Goal: Transaction & Acquisition: Purchase product/service

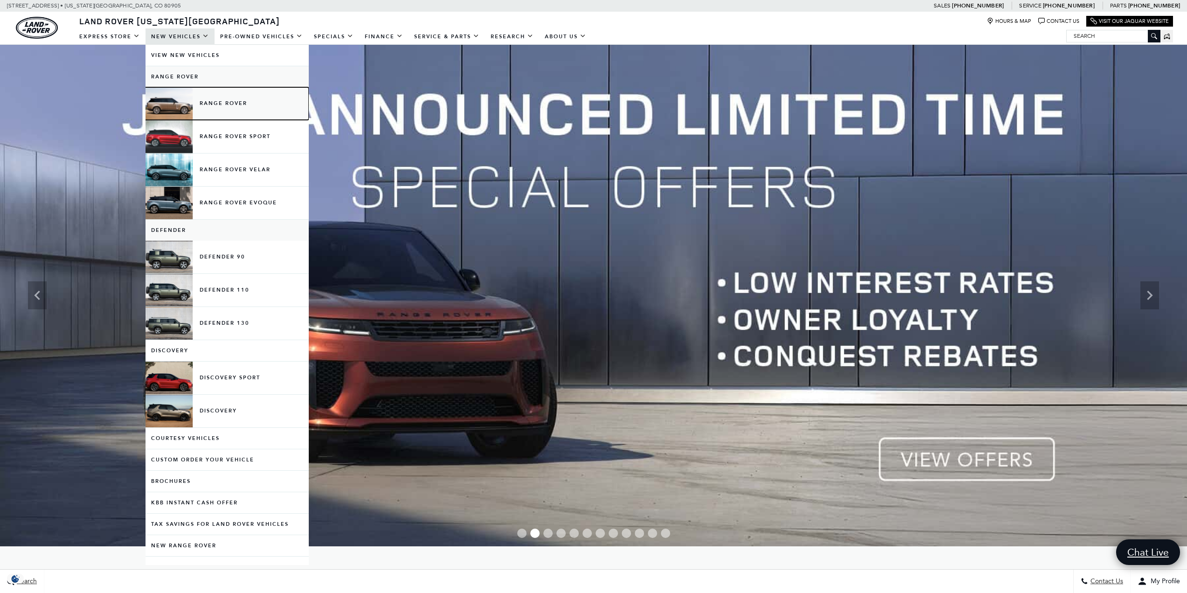
click at [224, 105] on link "Range Rover" at bounding box center [227, 103] width 163 height 33
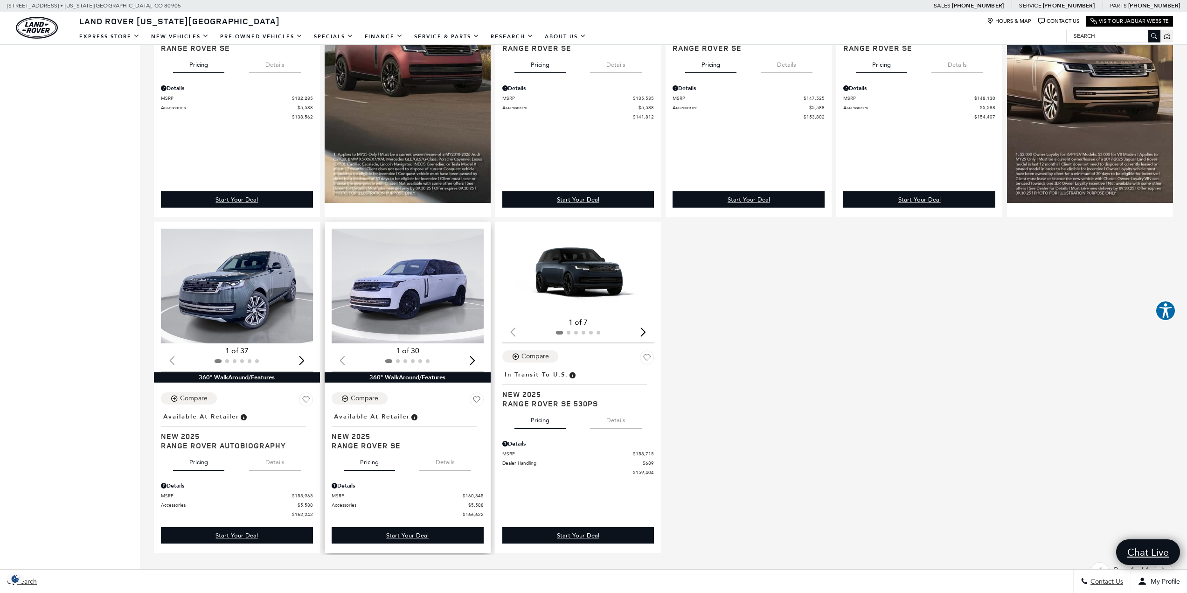
scroll to position [887, 0]
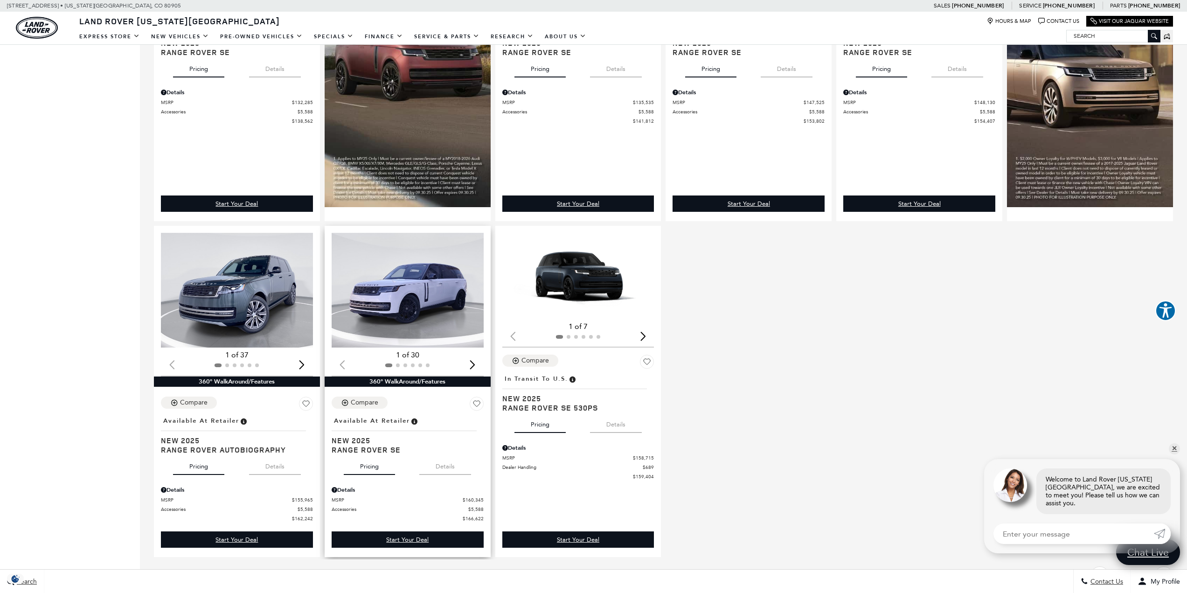
click at [475, 369] on div "Next slide" at bounding box center [473, 365] width 13 height 21
click at [419, 300] on img "2 / 6" at bounding box center [408, 290] width 153 height 115
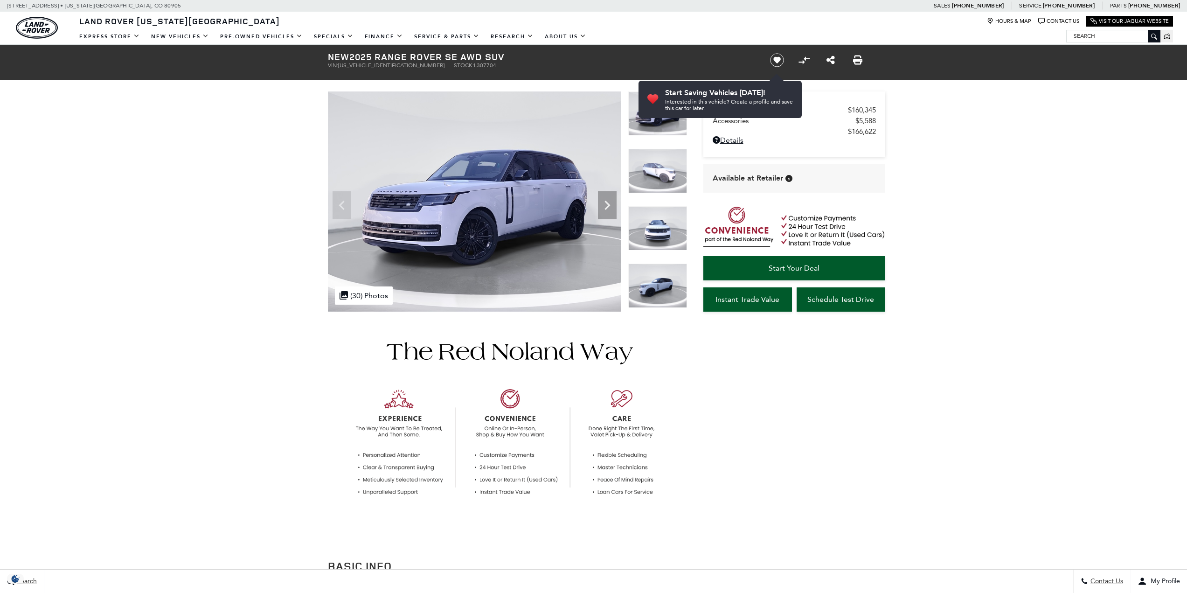
click at [482, 247] on img at bounding box center [474, 201] width 293 height 220
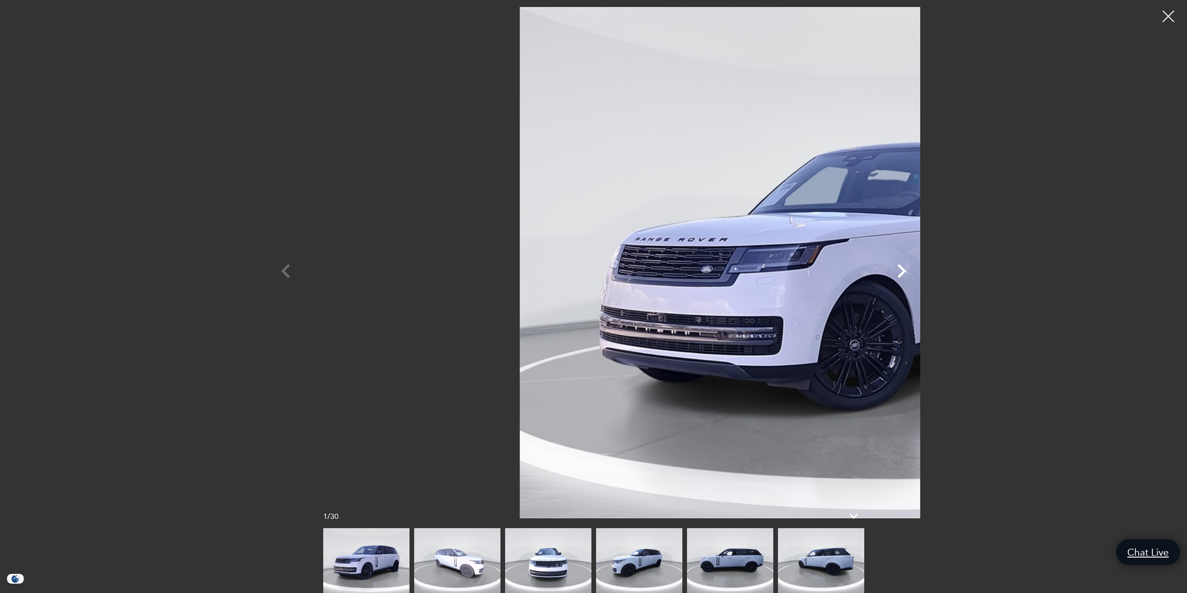
click at [916, 277] on icon "Next" at bounding box center [902, 271] width 28 height 28
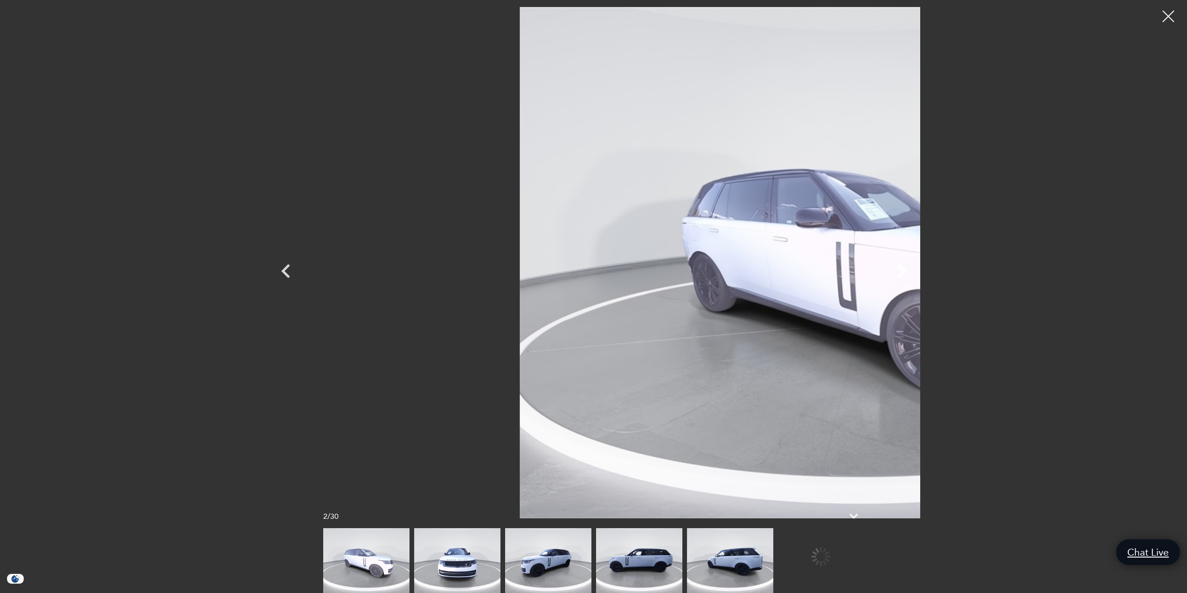
click at [916, 277] on icon "Next" at bounding box center [902, 271] width 28 height 28
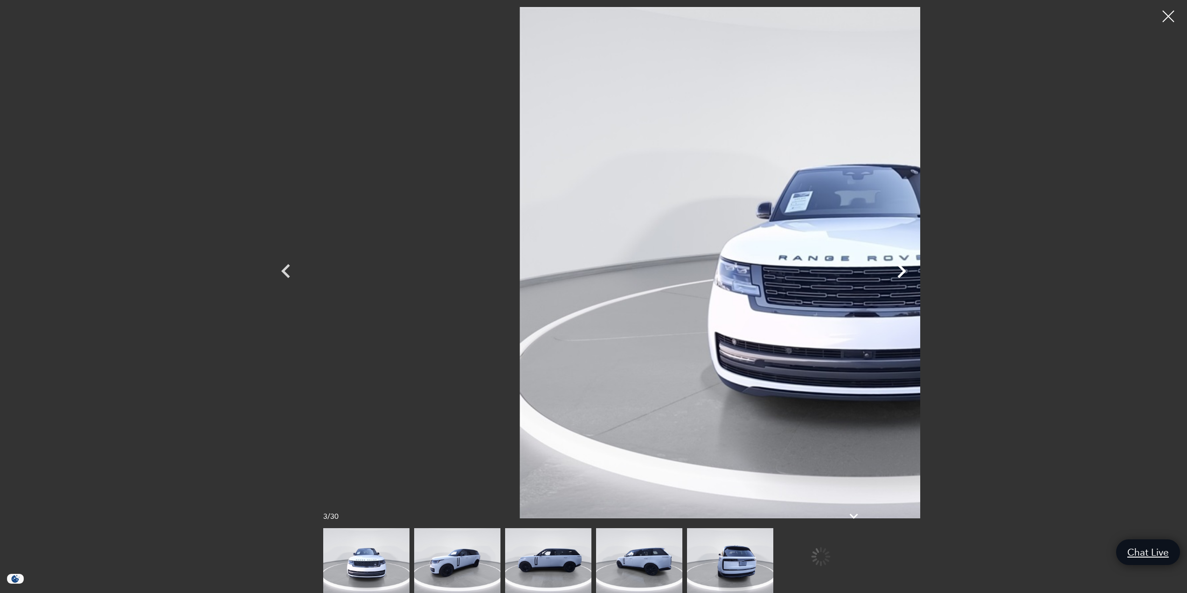
click at [916, 277] on icon "Next" at bounding box center [902, 271] width 28 height 28
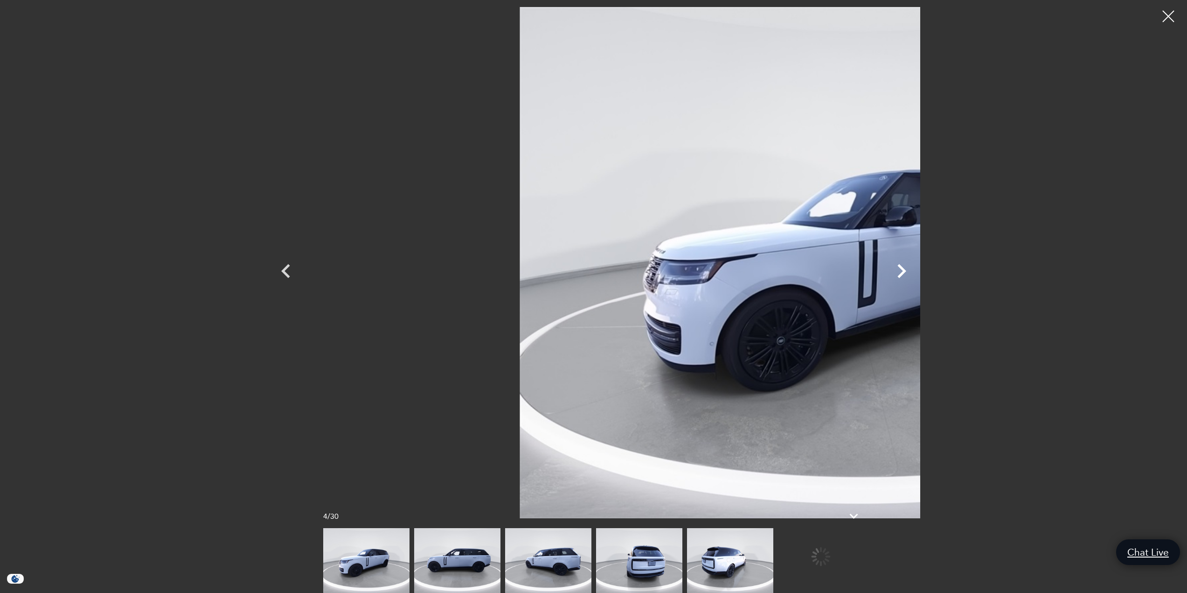
click at [916, 277] on icon "Next" at bounding box center [902, 271] width 28 height 28
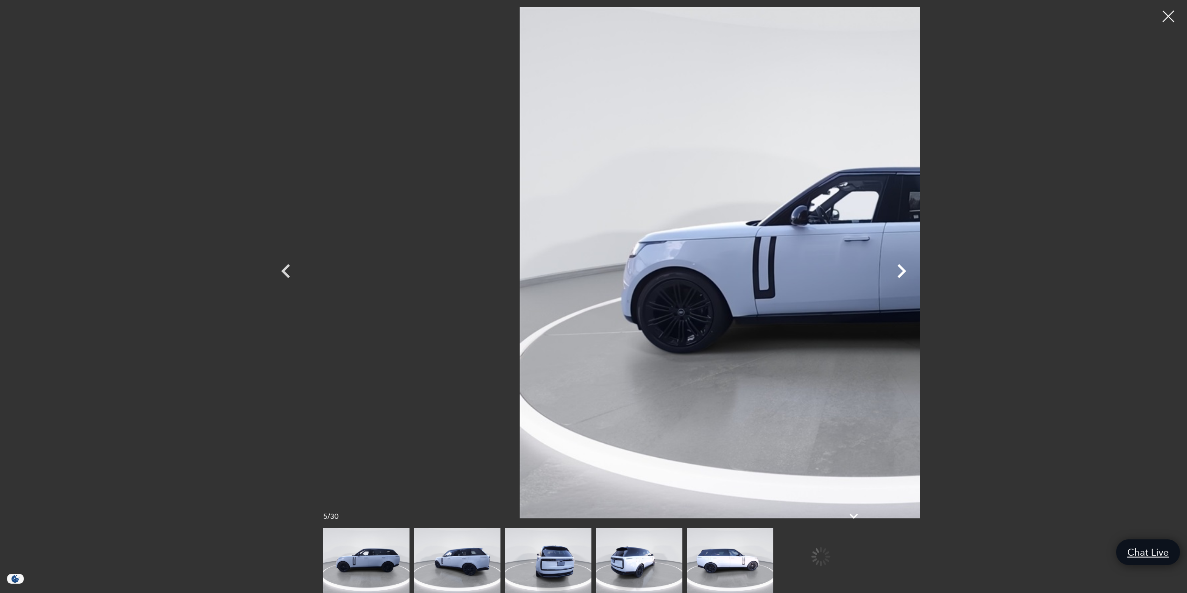
click at [916, 277] on icon "Next" at bounding box center [902, 271] width 28 height 28
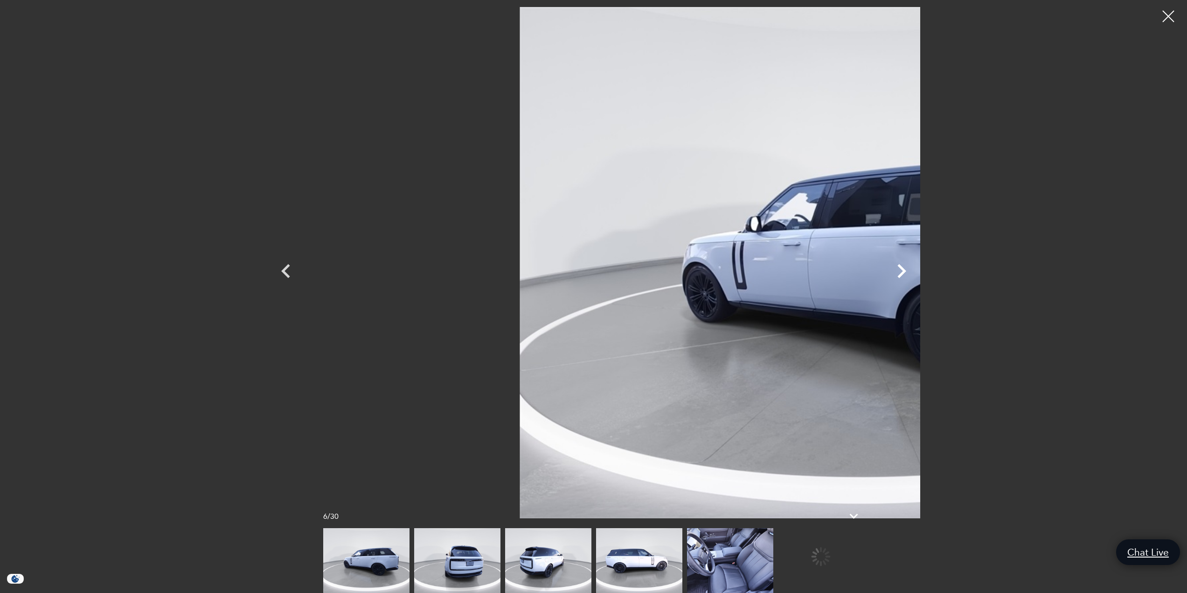
click at [916, 277] on icon "Next" at bounding box center [902, 271] width 28 height 28
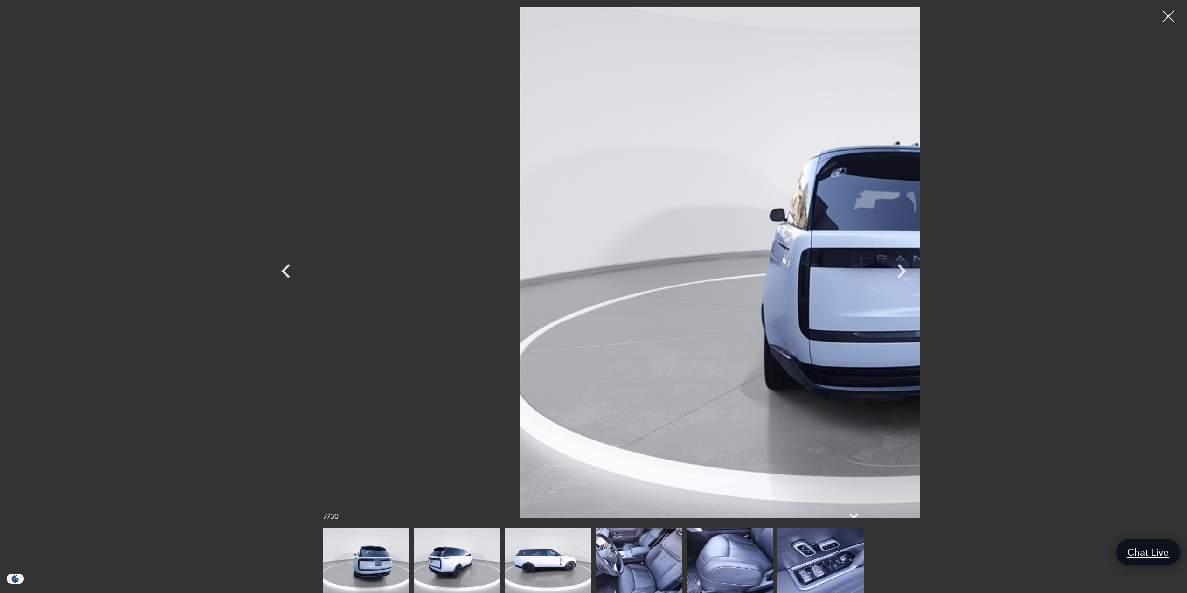
click at [653, 554] on img at bounding box center [639, 560] width 86 height 65
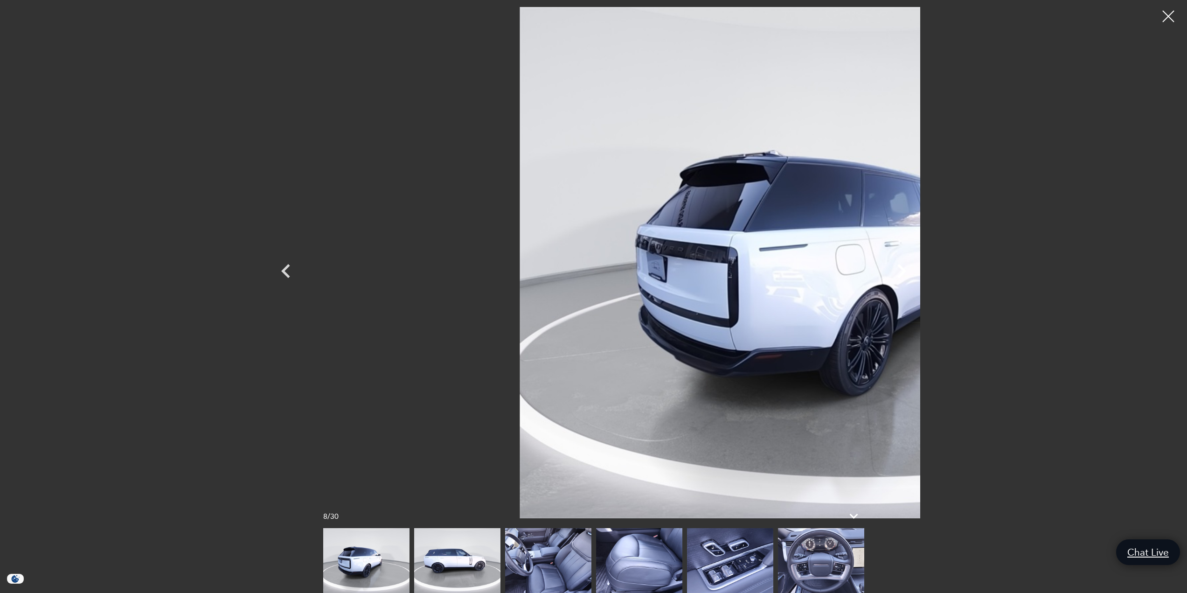
click at [907, 273] on icon "Next" at bounding box center [902, 271] width 9 height 14
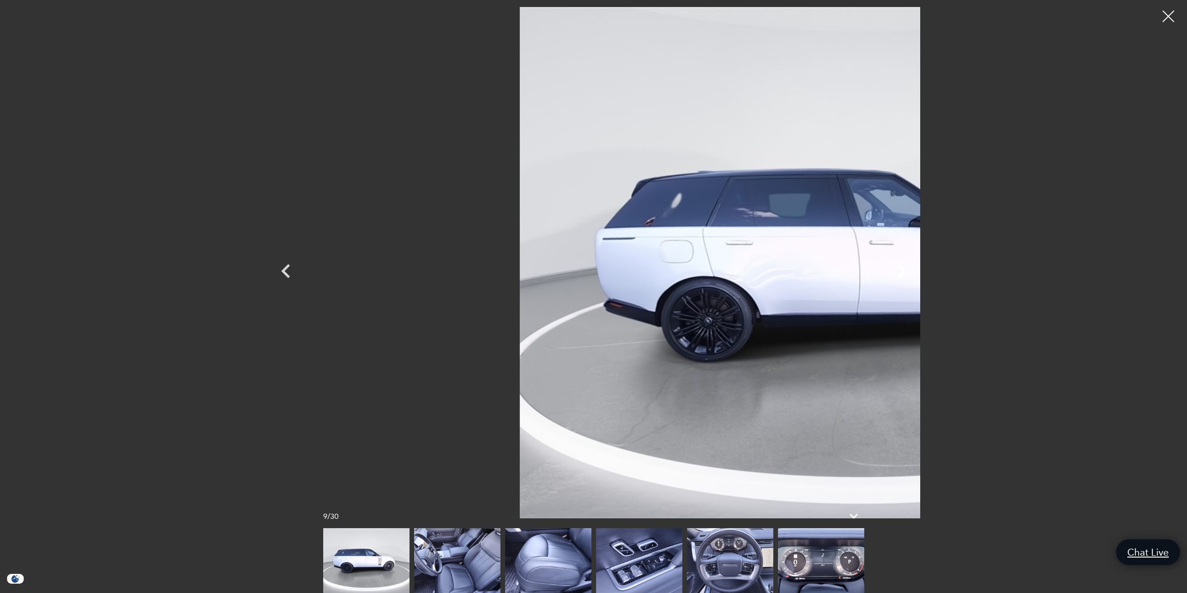
click at [907, 273] on icon "Next" at bounding box center [902, 271] width 9 height 14
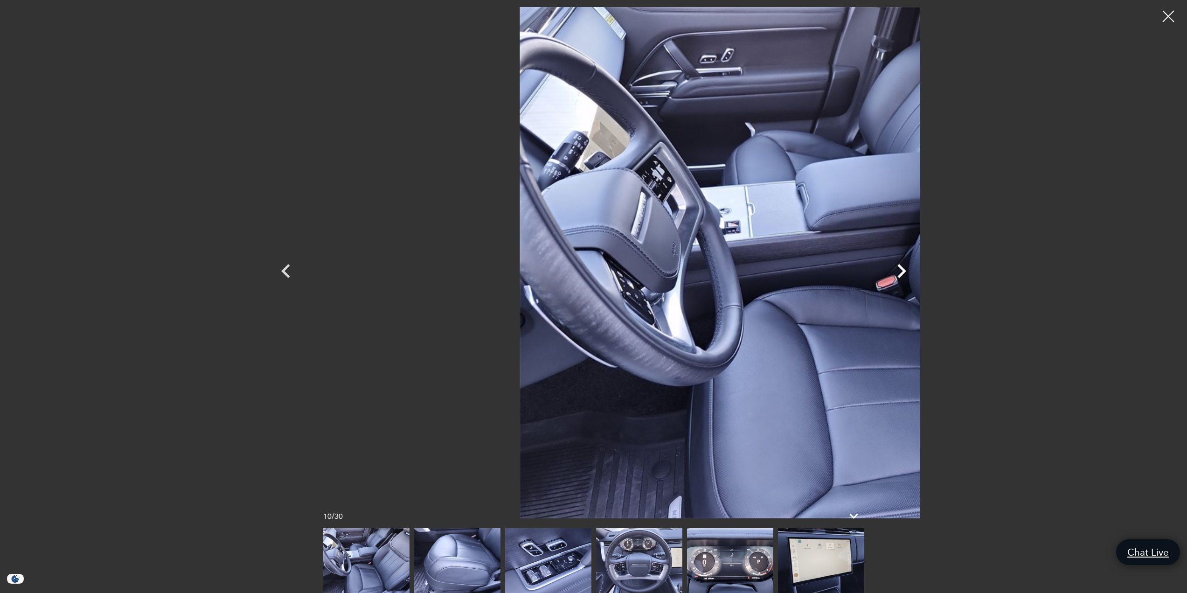
click at [907, 273] on icon "Next" at bounding box center [902, 271] width 9 height 14
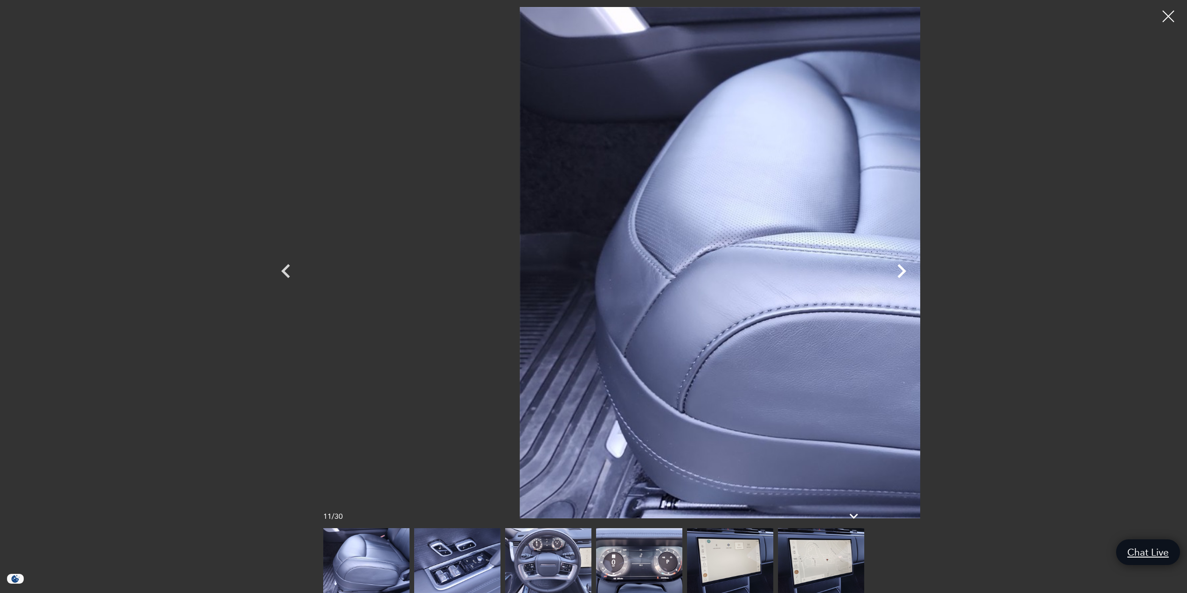
click at [907, 273] on icon "Next" at bounding box center [902, 271] width 9 height 14
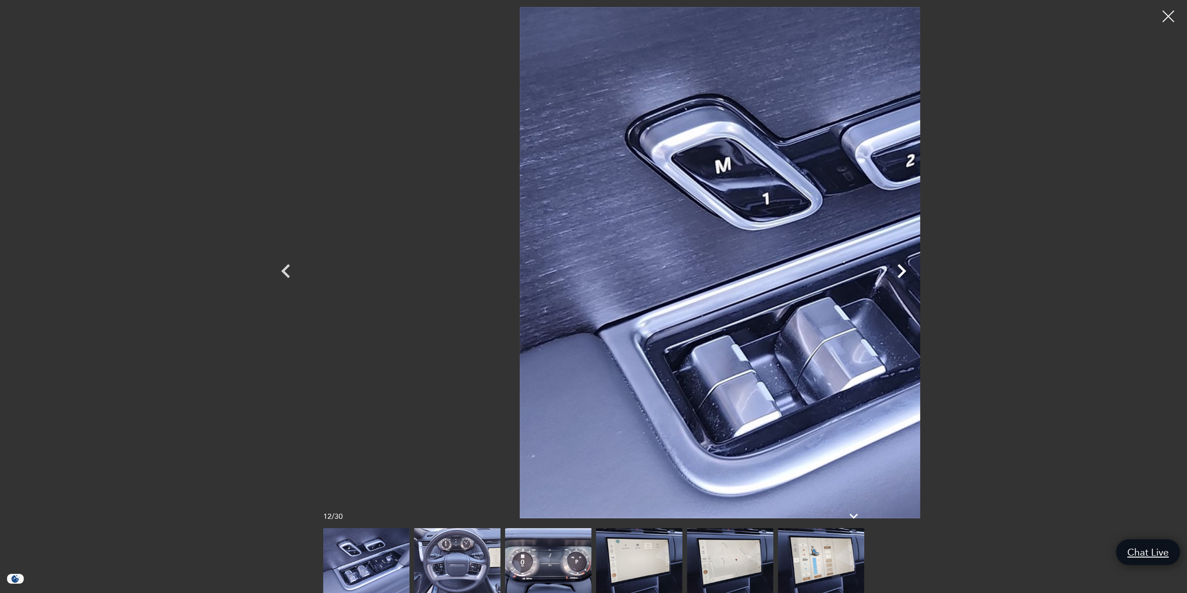
click at [907, 273] on icon "Next" at bounding box center [902, 271] width 9 height 14
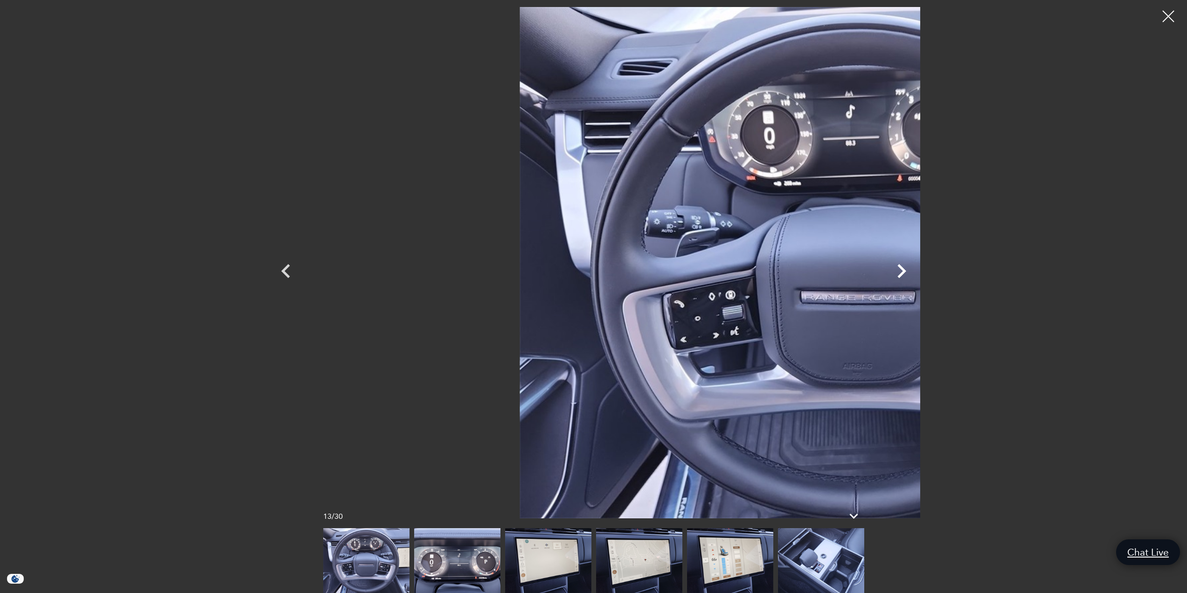
click at [907, 273] on icon "Next" at bounding box center [902, 271] width 9 height 14
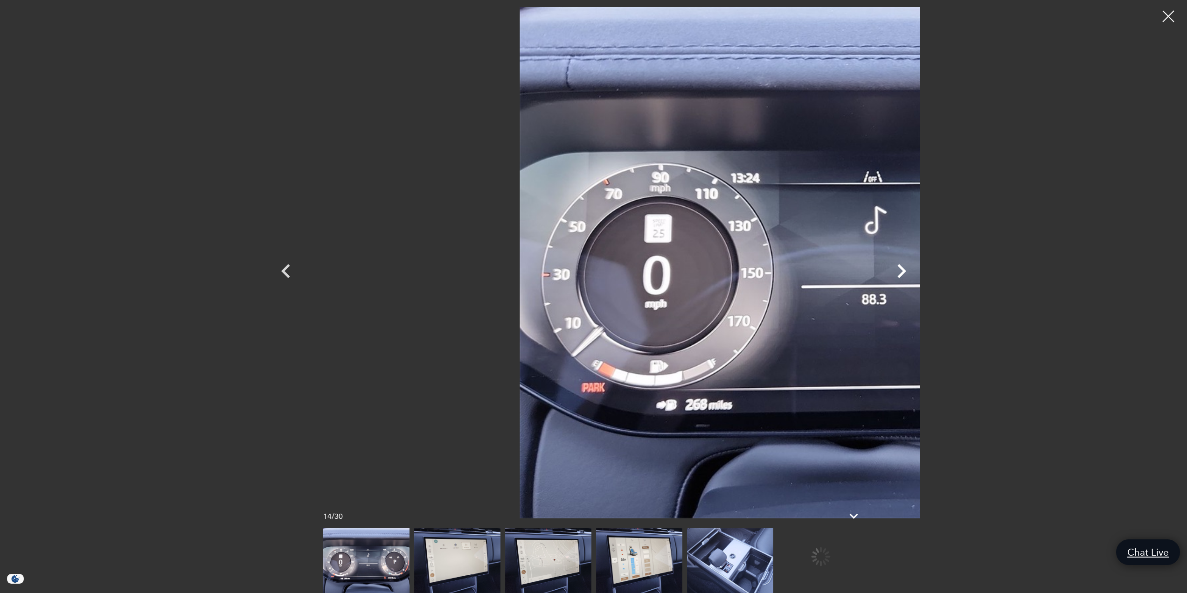
click at [907, 273] on icon "Next" at bounding box center [902, 271] width 9 height 14
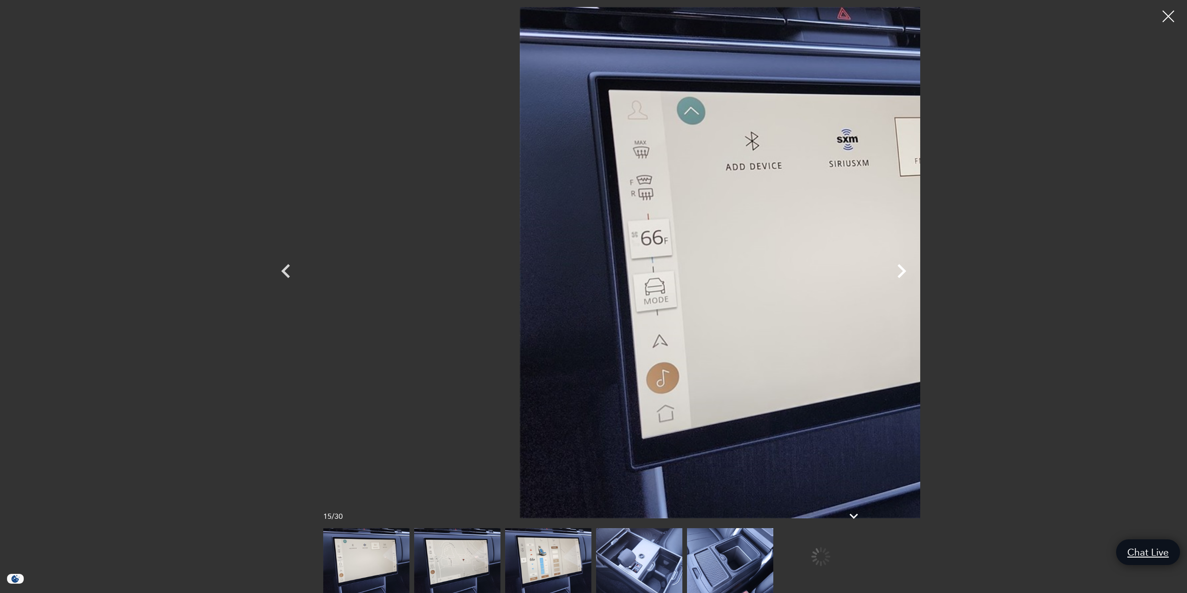
click at [907, 273] on icon "Next" at bounding box center [902, 271] width 9 height 14
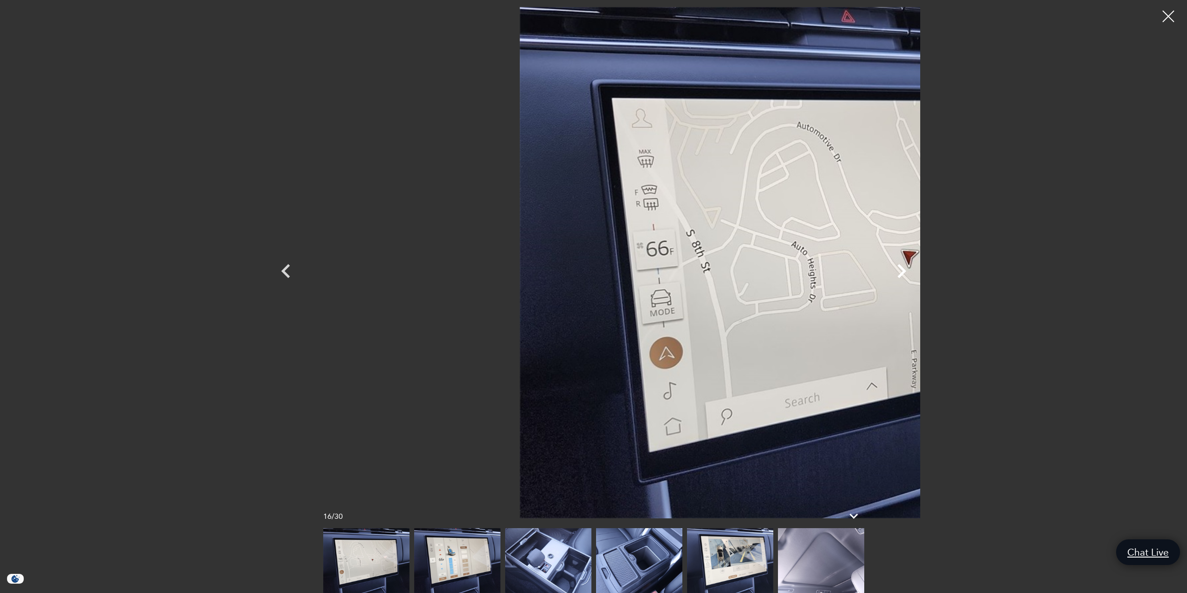
click at [907, 273] on icon "Next" at bounding box center [902, 271] width 9 height 14
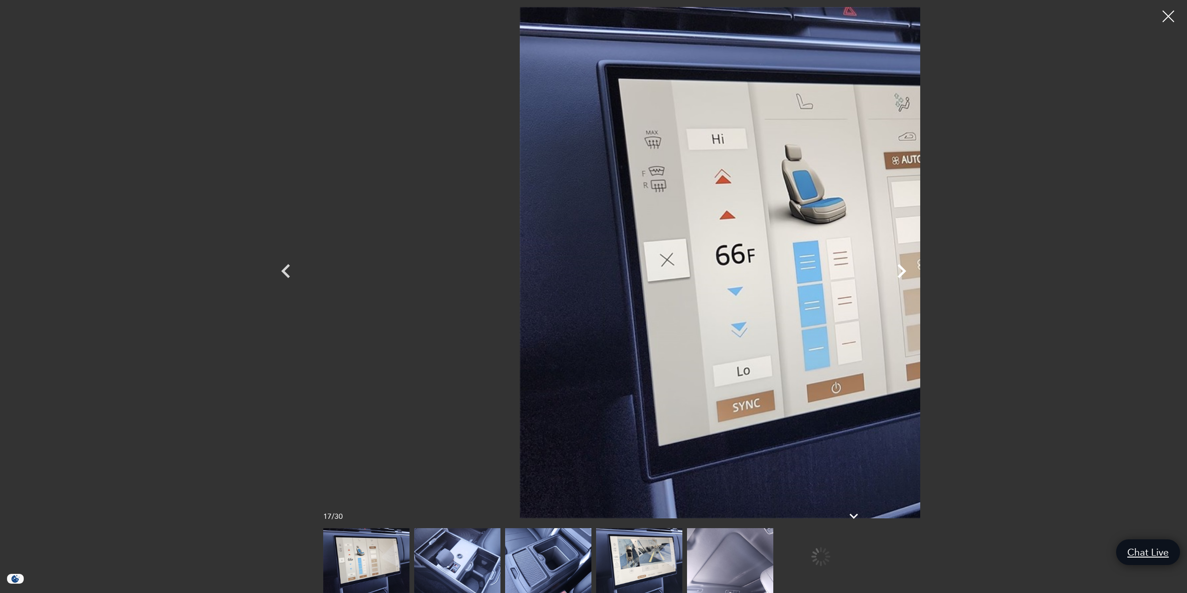
click at [907, 273] on icon "Next" at bounding box center [902, 271] width 9 height 14
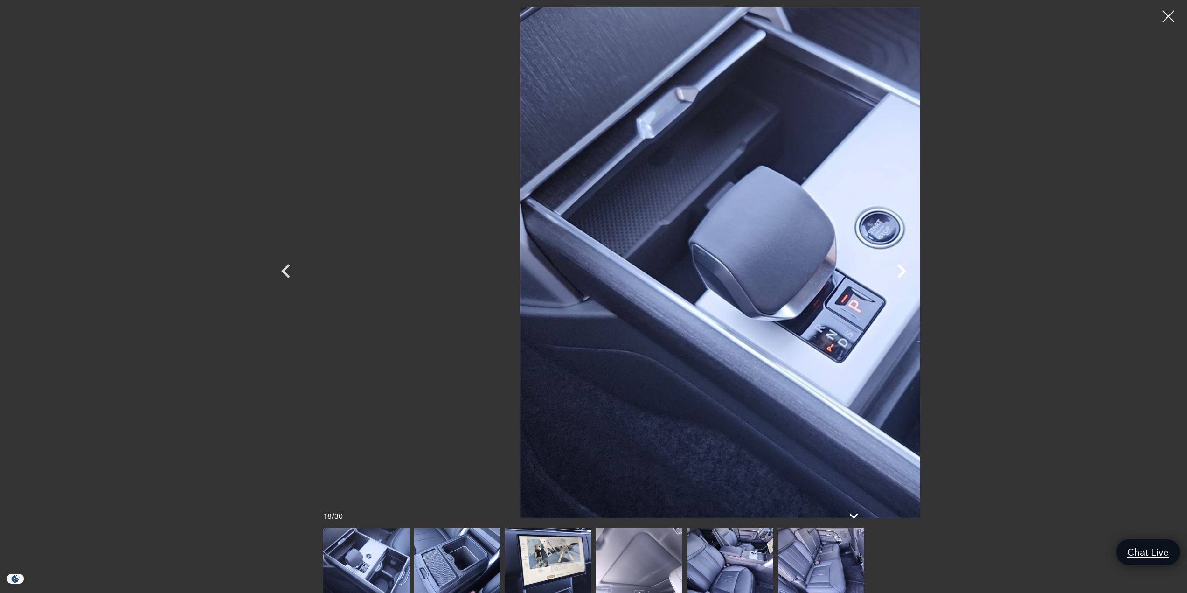
click at [907, 273] on icon "Next" at bounding box center [902, 271] width 9 height 14
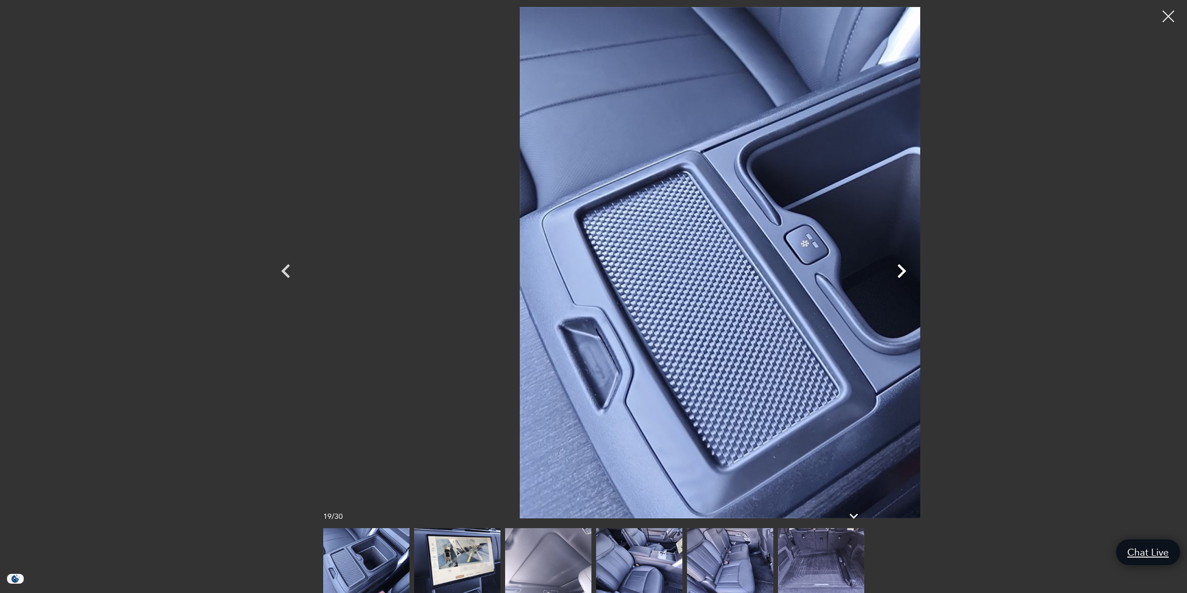
click at [907, 273] on icon "Next" at bounding box center [902, 271] width 9 height 14
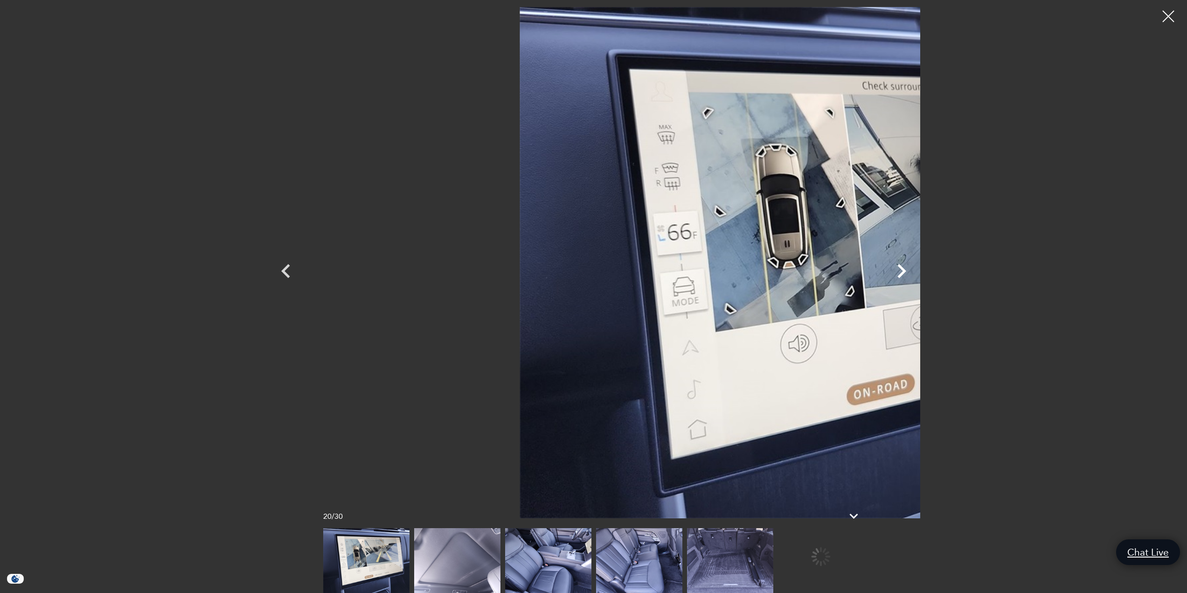
click at [907, 273] on icon "Next" at bounding box center [902, 271] width 9 height 14
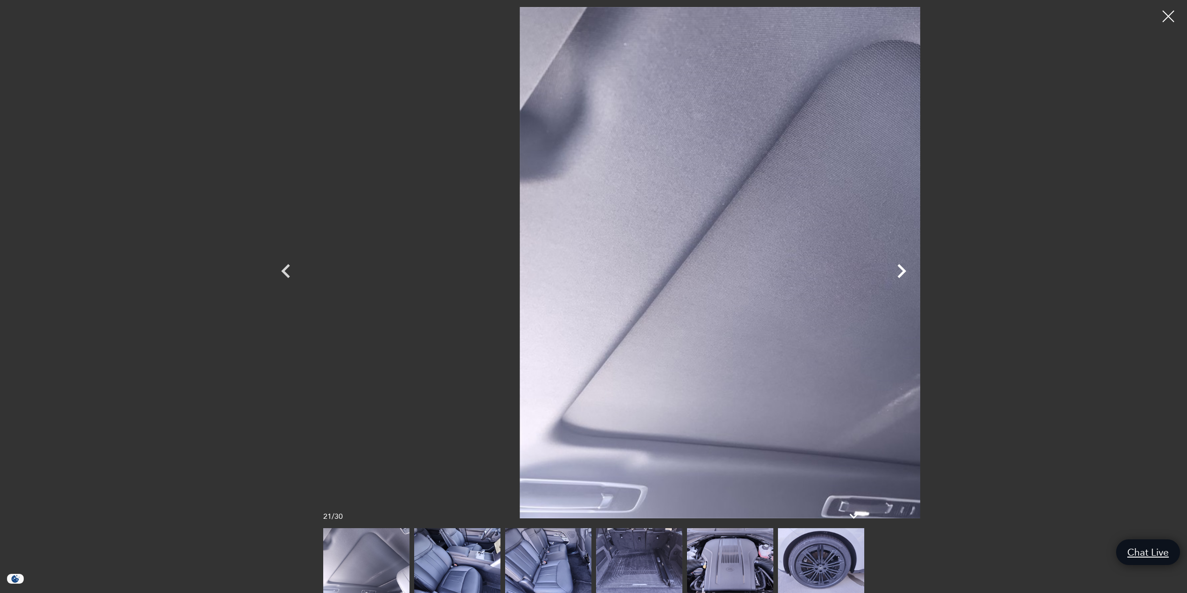
click at [907, 273] on icon "Next" at bounding box center [902, 271] width 9 height 14
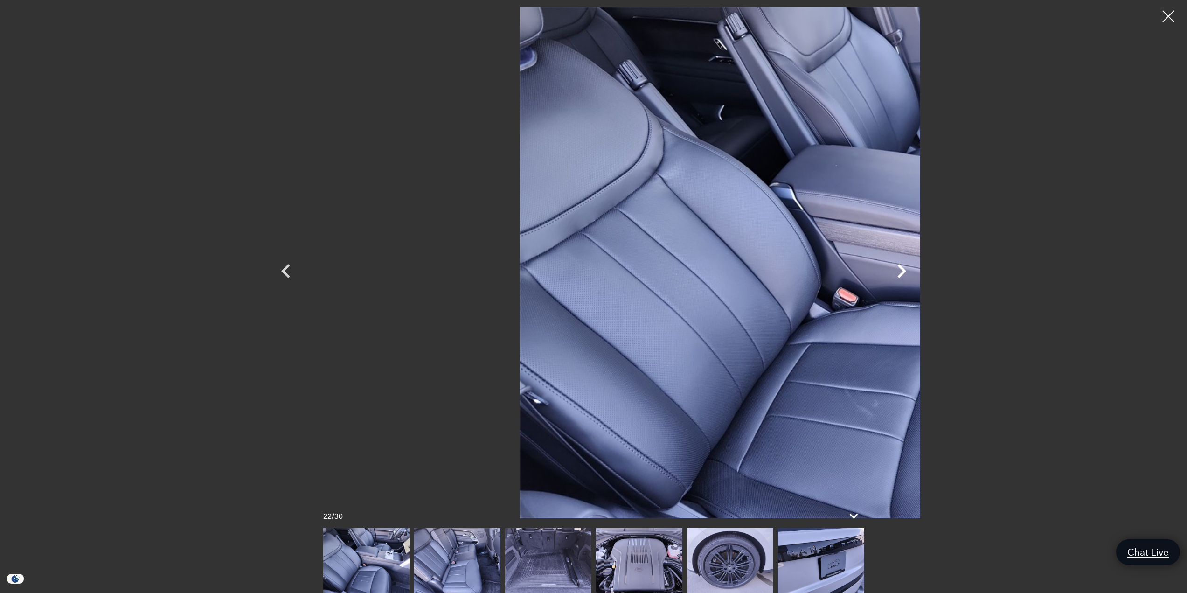
click at [907, 273] on icon "Next" at bounding box center [902, 271] width 9 height 14
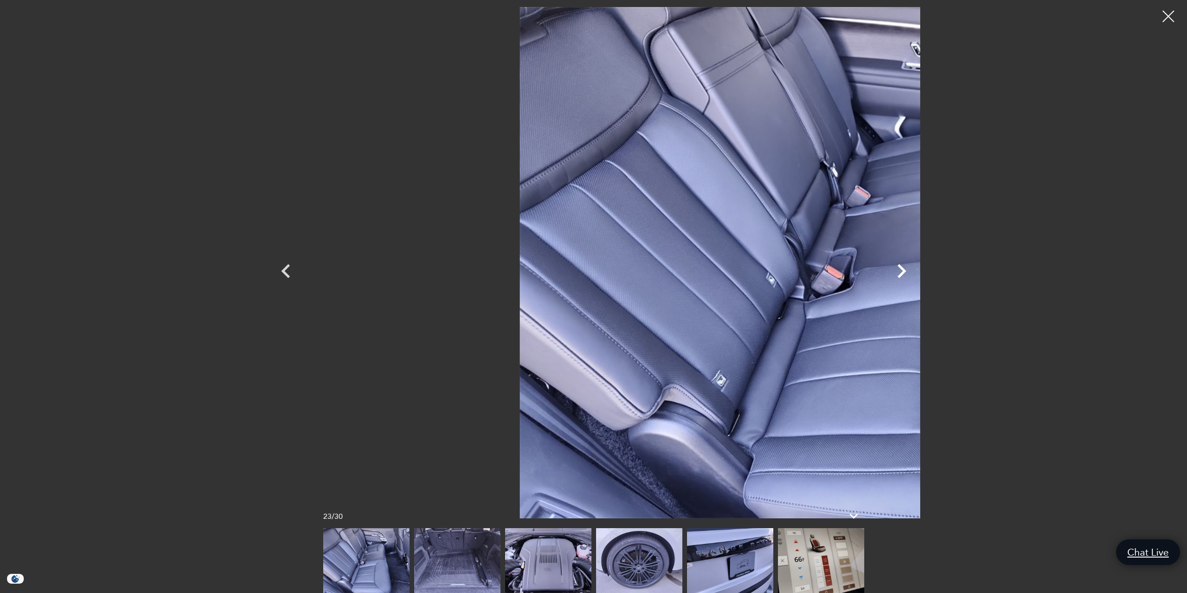
click at [907, 273] on icon "Next" at bounding box center [902, 271] width 9 height 14
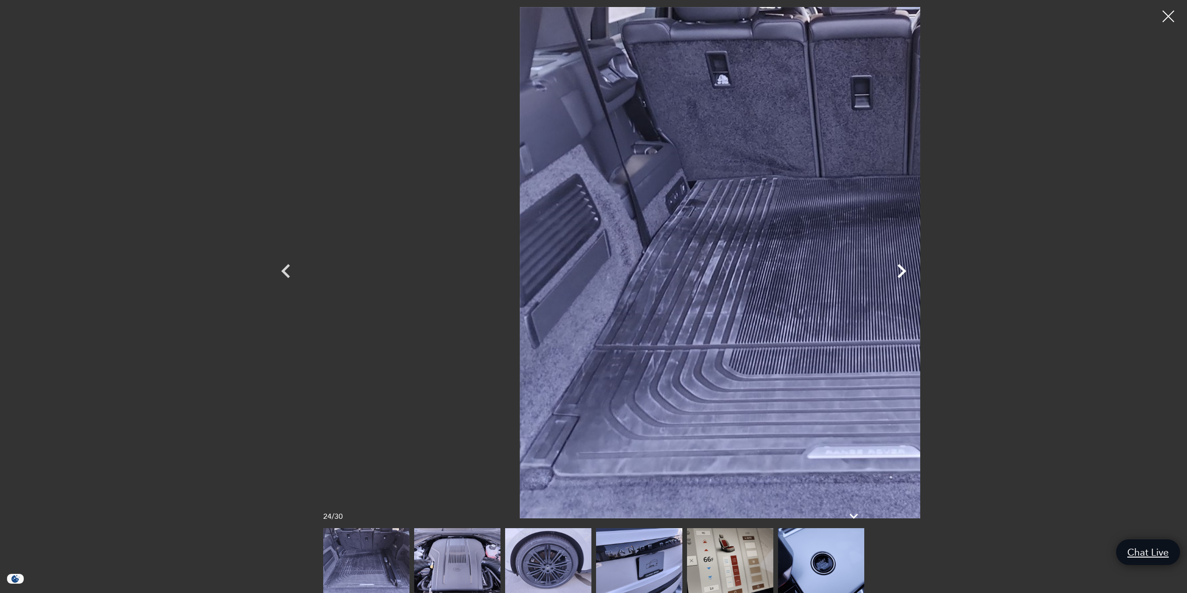
click at [907, 273] on icon "Next" at bounding box center [902, 271] width 9 height 14
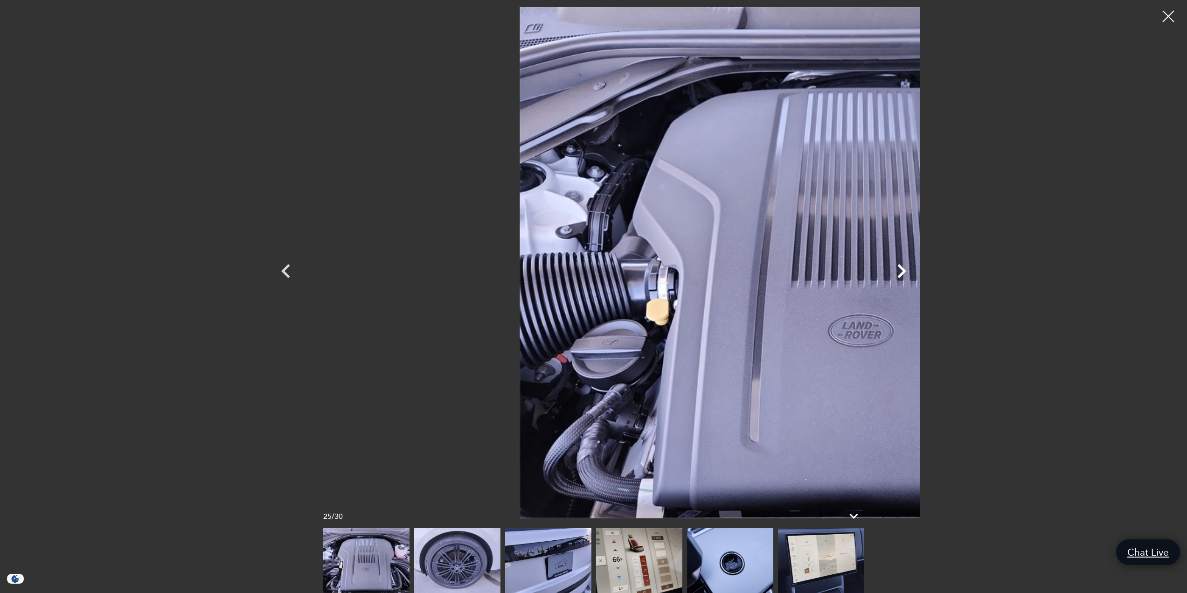
click at [907, 273] on icon "Next" at bounding box center [902, 271] width 9 height 14
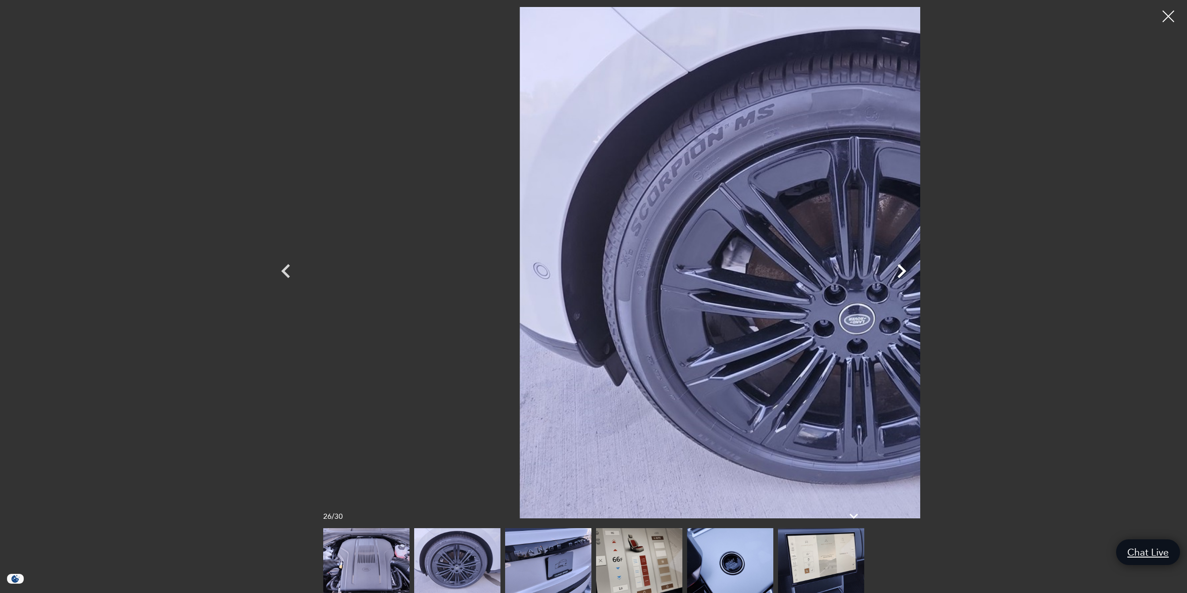
click at [907, 273] on icon "Next" at bounding box center [902, 271] width 9 height 14
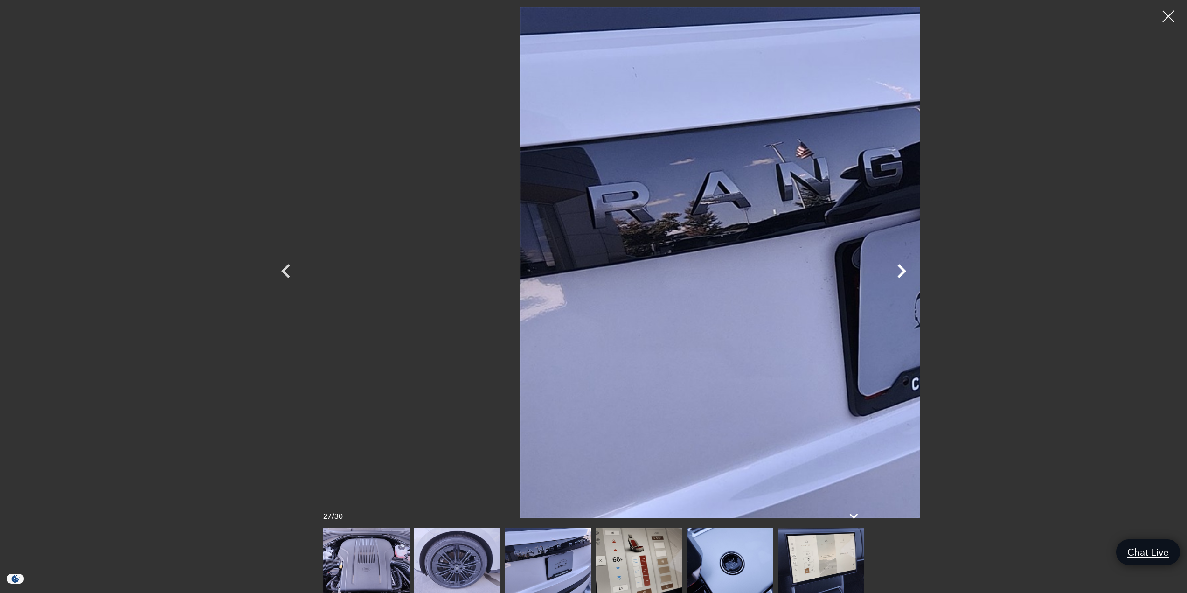
click at [907, 273] on icon "Next" at bounding box center [902, 271] width 9 height 14
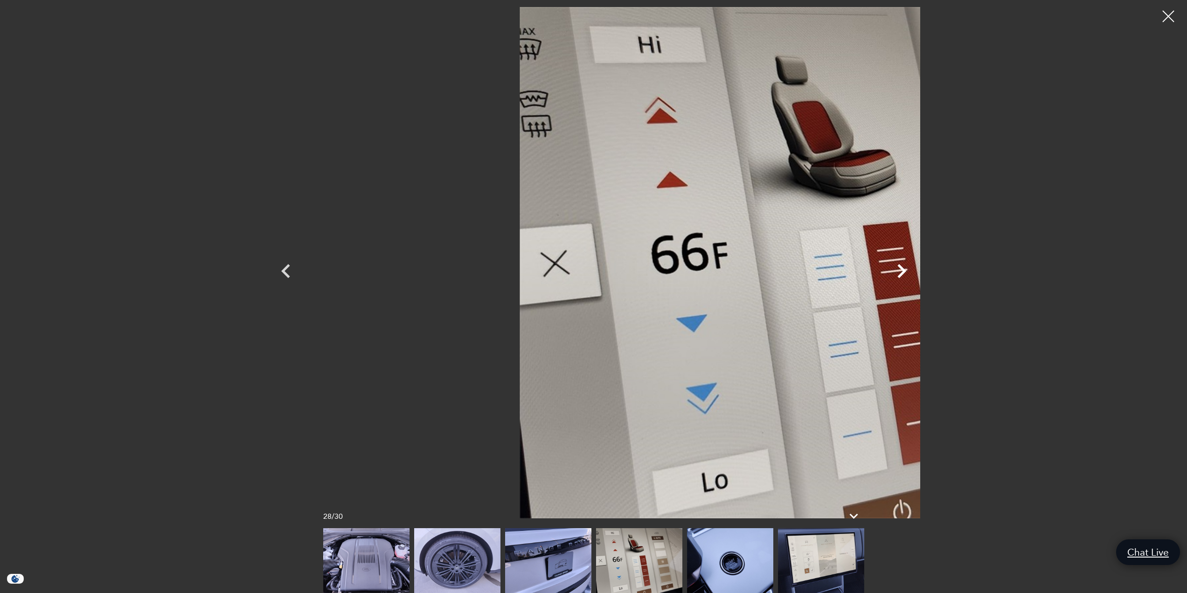
click at [907, 273] on icon "Next" at bounding box center [902, 271] width 9 height 14
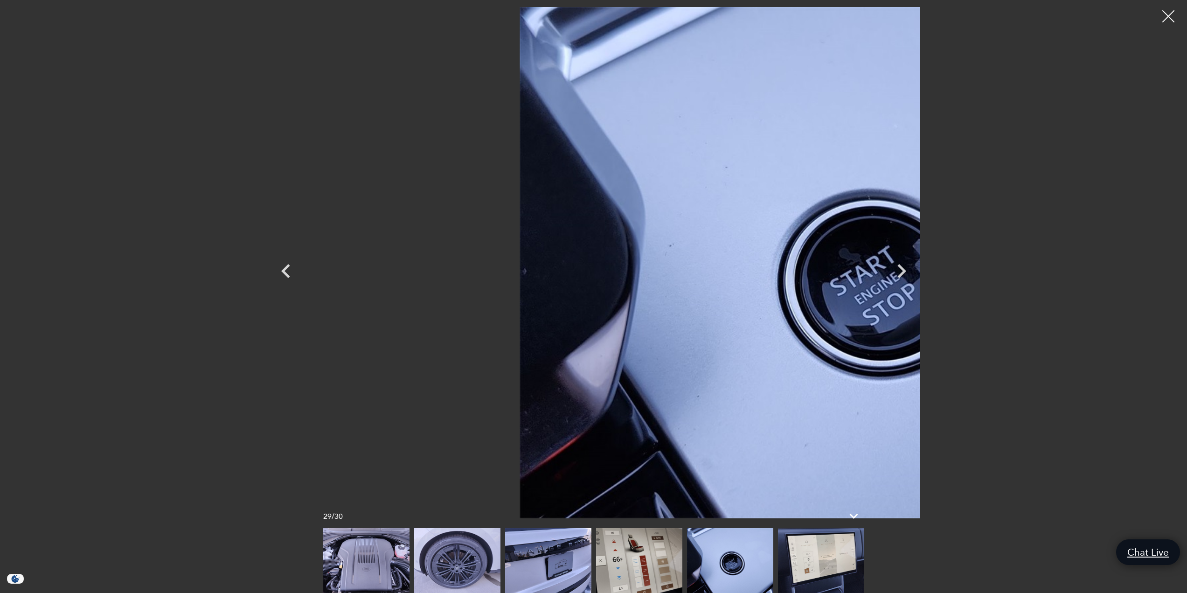
click at [1171, 10] on div at bounding box center [1169, 16] width 25 height 25
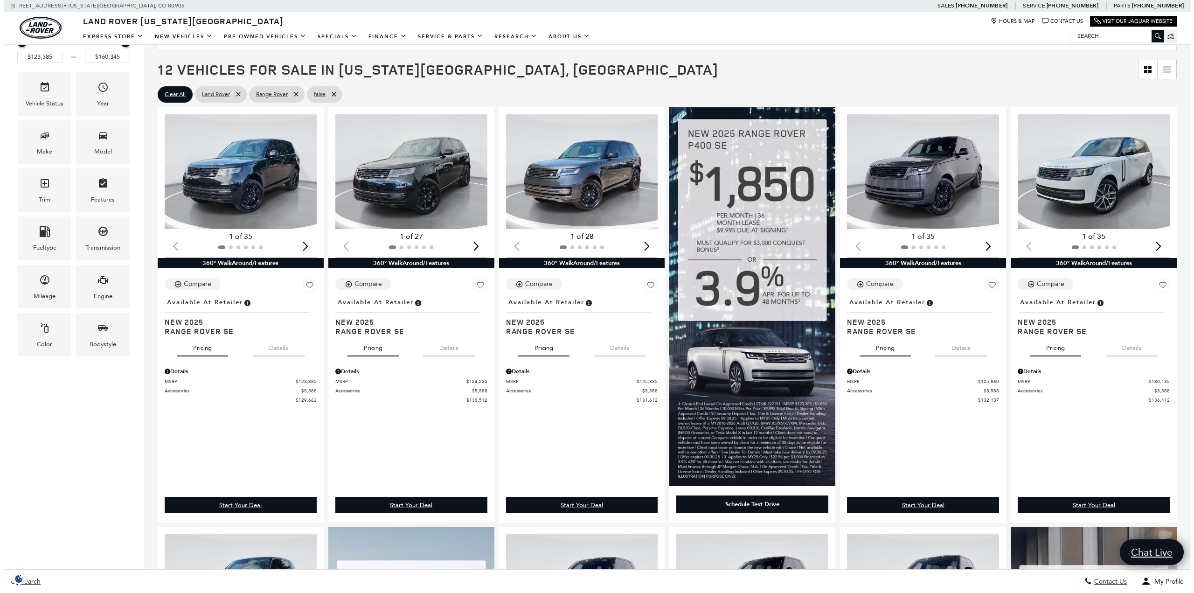
scroll to position [187, 0]
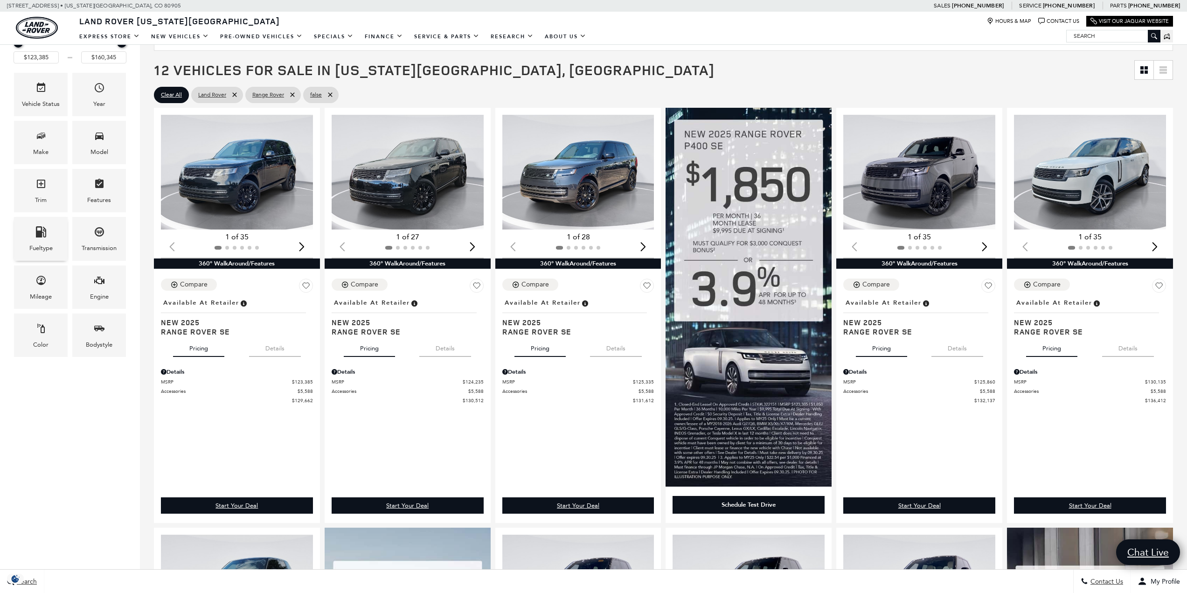
click at [47, 236] on div "Fueltype" at bounding box center [41, 238] width 54 height 43
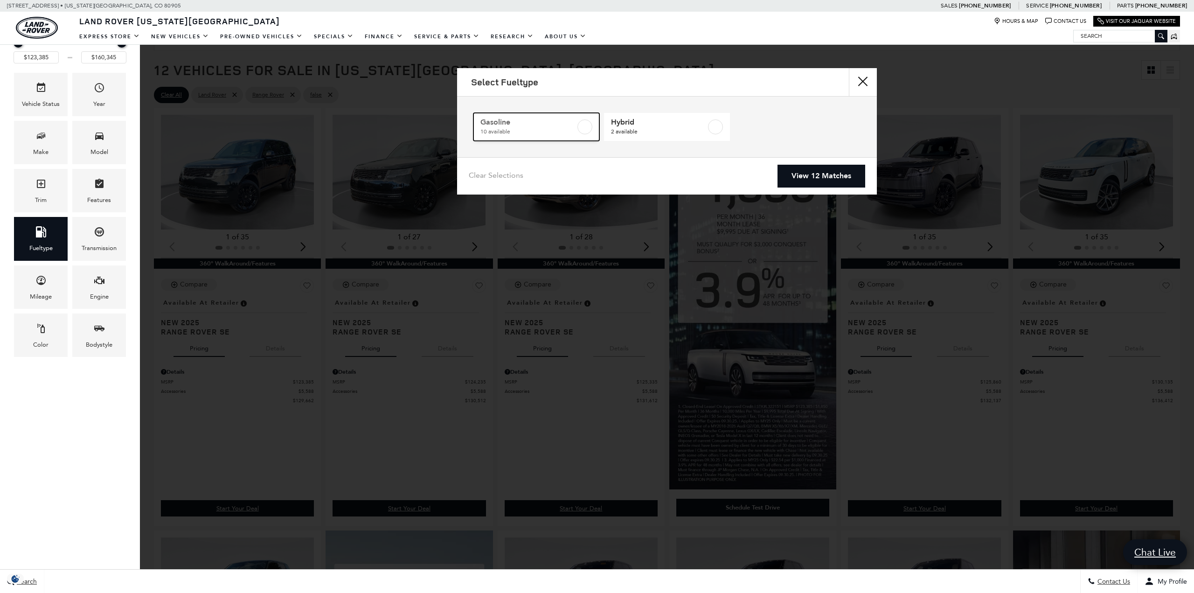
click at [530, 126] on span "Gasoline" at bounding box center [528, 122] width 95 height 9
checkbox input "true"
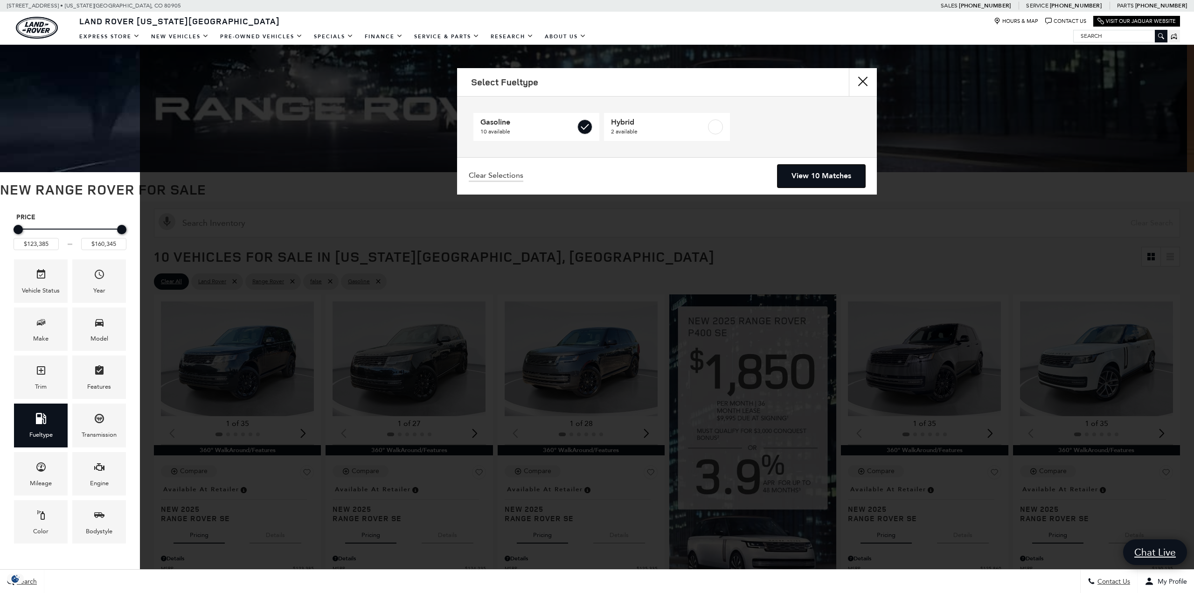
click at [826, 175] on link "View 10 Matches" at bounding box center [822, 176] width 88 height 23
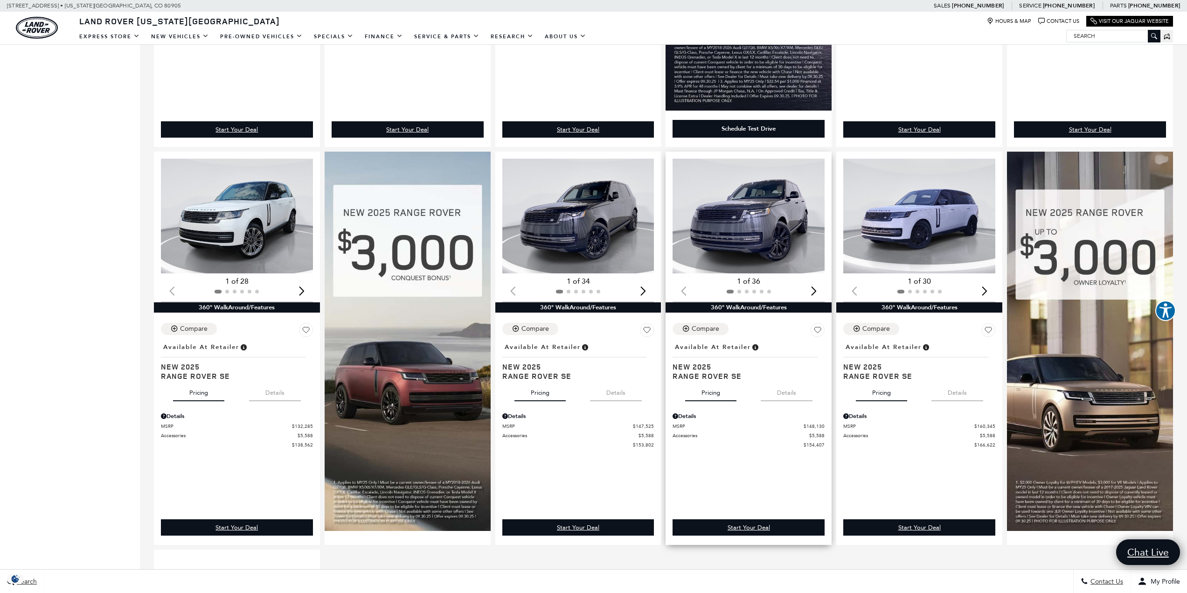
scroll to position [560, 0]
